Goal: Check status: Check status

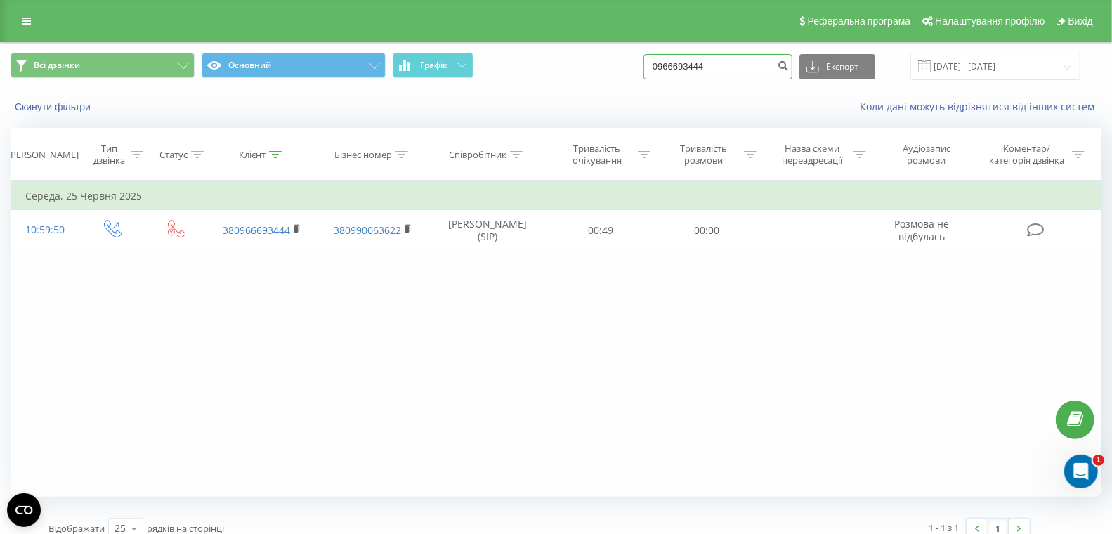
drag, startPoint x: 744, startPoint y: 69, endPoint x: 600, endPoint y: 45, distance: 146.6
click at [597, 44] on div "Всі дзвінки Основний Графік 0966693444 Експорт .csv .xls .xlsx [DATE] - [DATE]" at bounding box center [556, 66] width 1110 height 47
paste input "30030766"
type input "0930030766"
click at [789, 65] on icon "submit" at bounding box center [783, 64] width 12 height 8
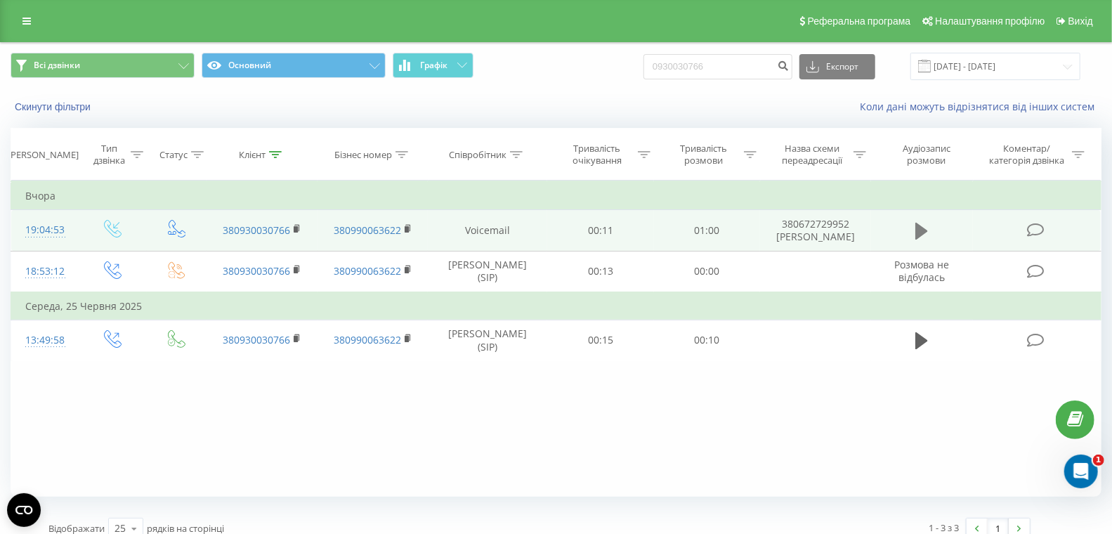
click at [920, 233] on icon at bounding box center [921, 231] width 13 height 17
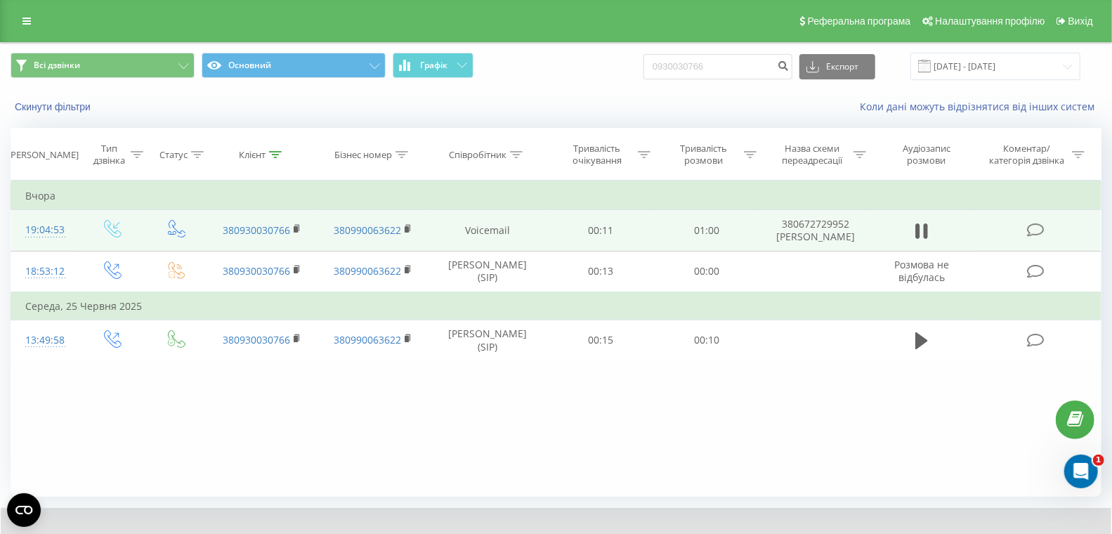
scroll to position [22, 0]
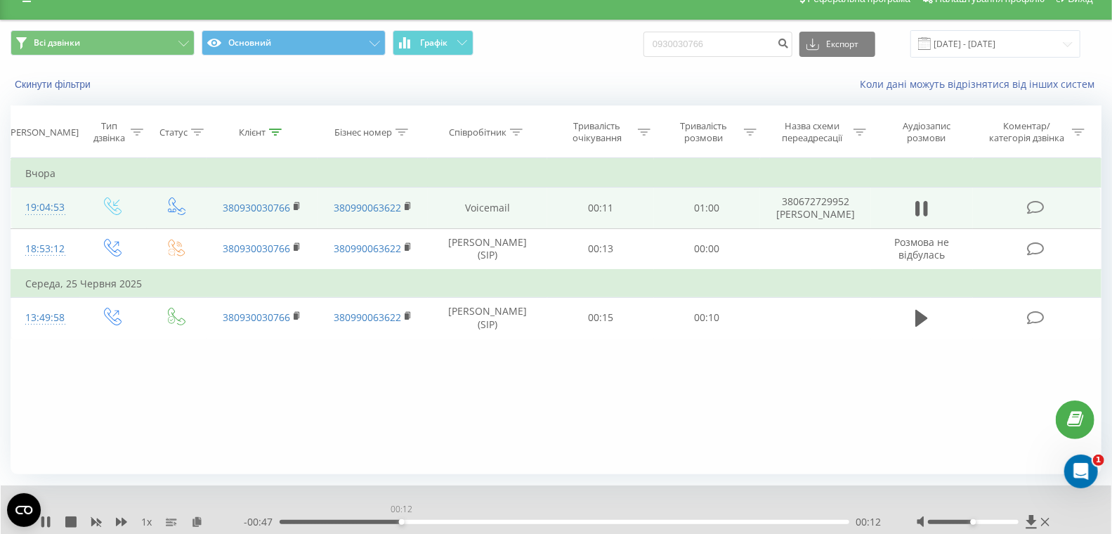
click at [400, 522] on div "00:12" at bounding box center [565, 522] width 570 height 4
click at [466, 522] on div "00:19" at bounding box center [565, 522] width 570 height 4
click at [526, 522] on div "00:26" at bounding box center [565, 522] width 570 height 4
click at [596, 522] on div "00:26" at bounding box center [565, 522] width 570 height 4
click at [654, 523] on div "00:34" at bounding box center [565, 522] width 570 height 4
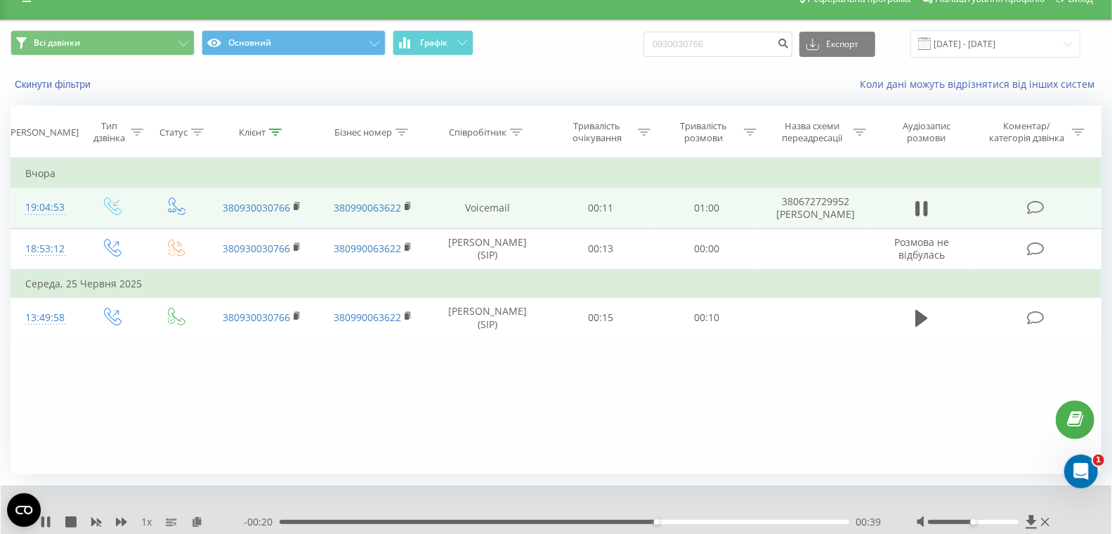
click at [711, 525] on div "- 00:20 00:39 00:39" at bounding box center [563, 522] width 638 height 14
click at [720, 522] on div "00:40" at bounding box center [565, 522] width 570 height 4
click at [794, 522] on div "00:54" at bounding box center [565, 522] width 570 height 4
click at [824, 522] on div "00:57" at bounding box center [565, 522] width 570 height 4
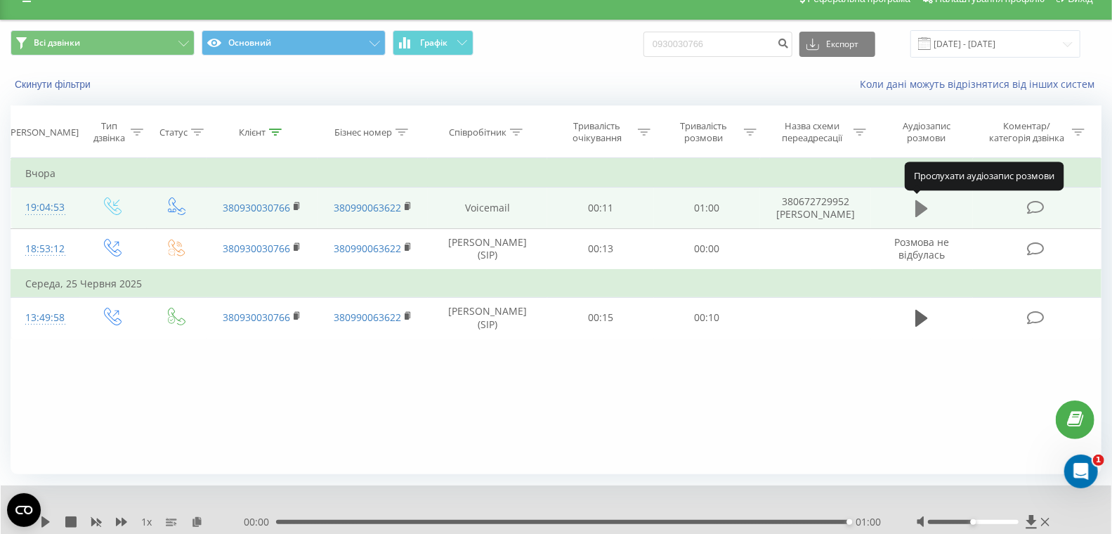
click at [923, 209] on icon at bounding box center [921, 208] width 13 height 17
click at [925, 206] on icon at bounding box center [921, 208] width 13 height 17
